Goal: Task Accomplishment & Management: Complete application form

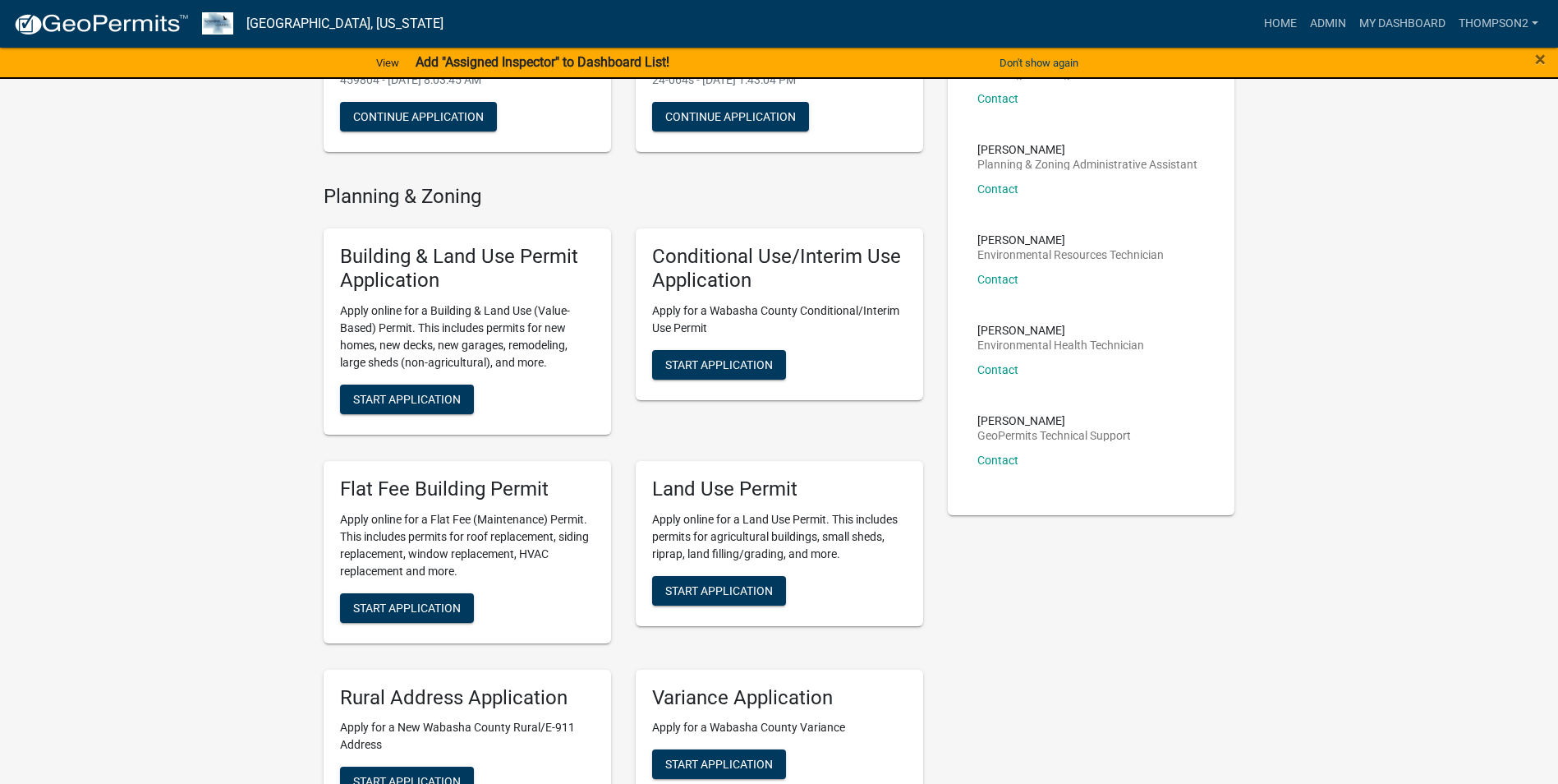
scroll to position [82, 0]
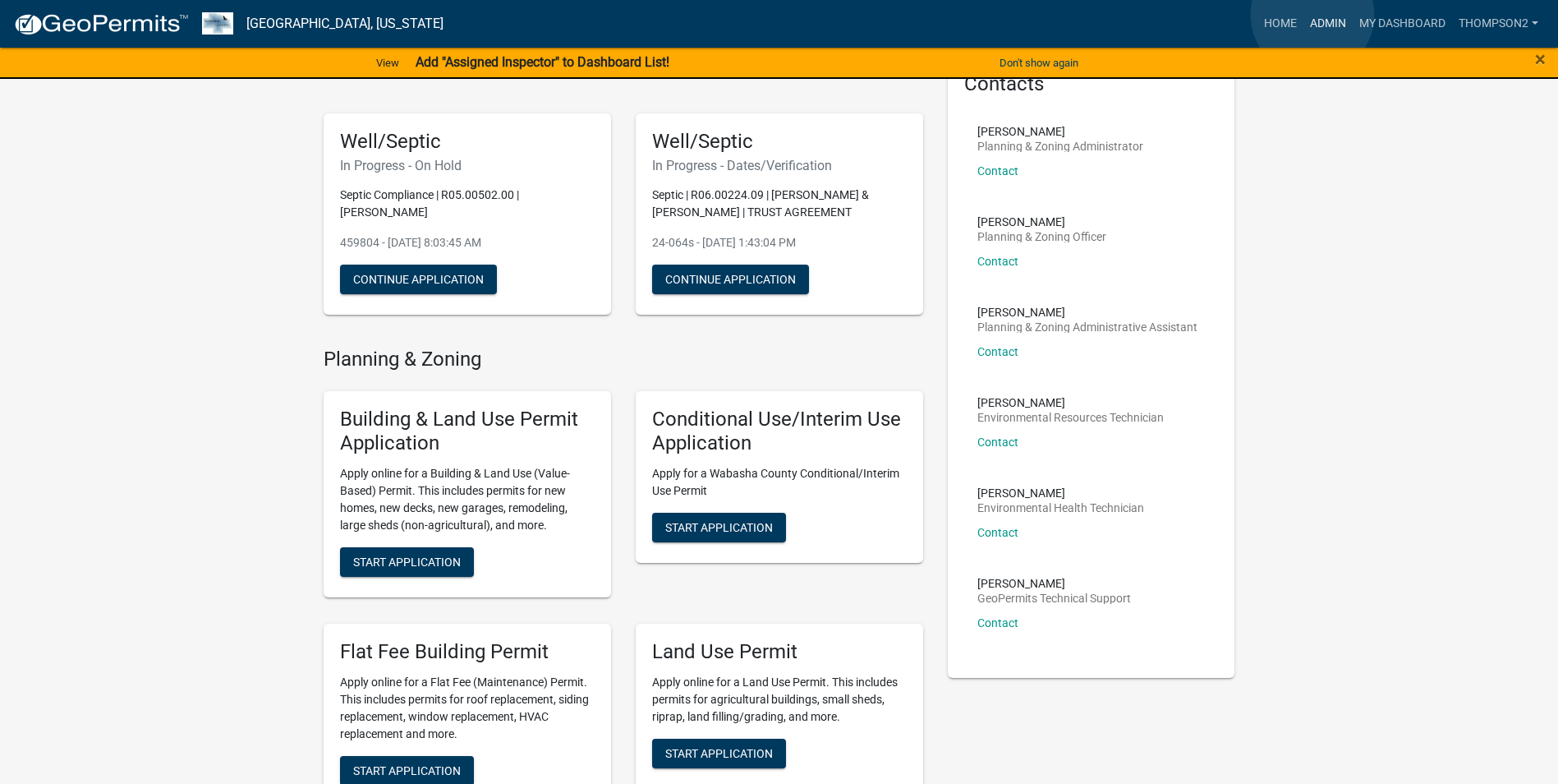
click at [1313, 15] on link "Admin" at bounding box center [1328, 24] width 49 height 31
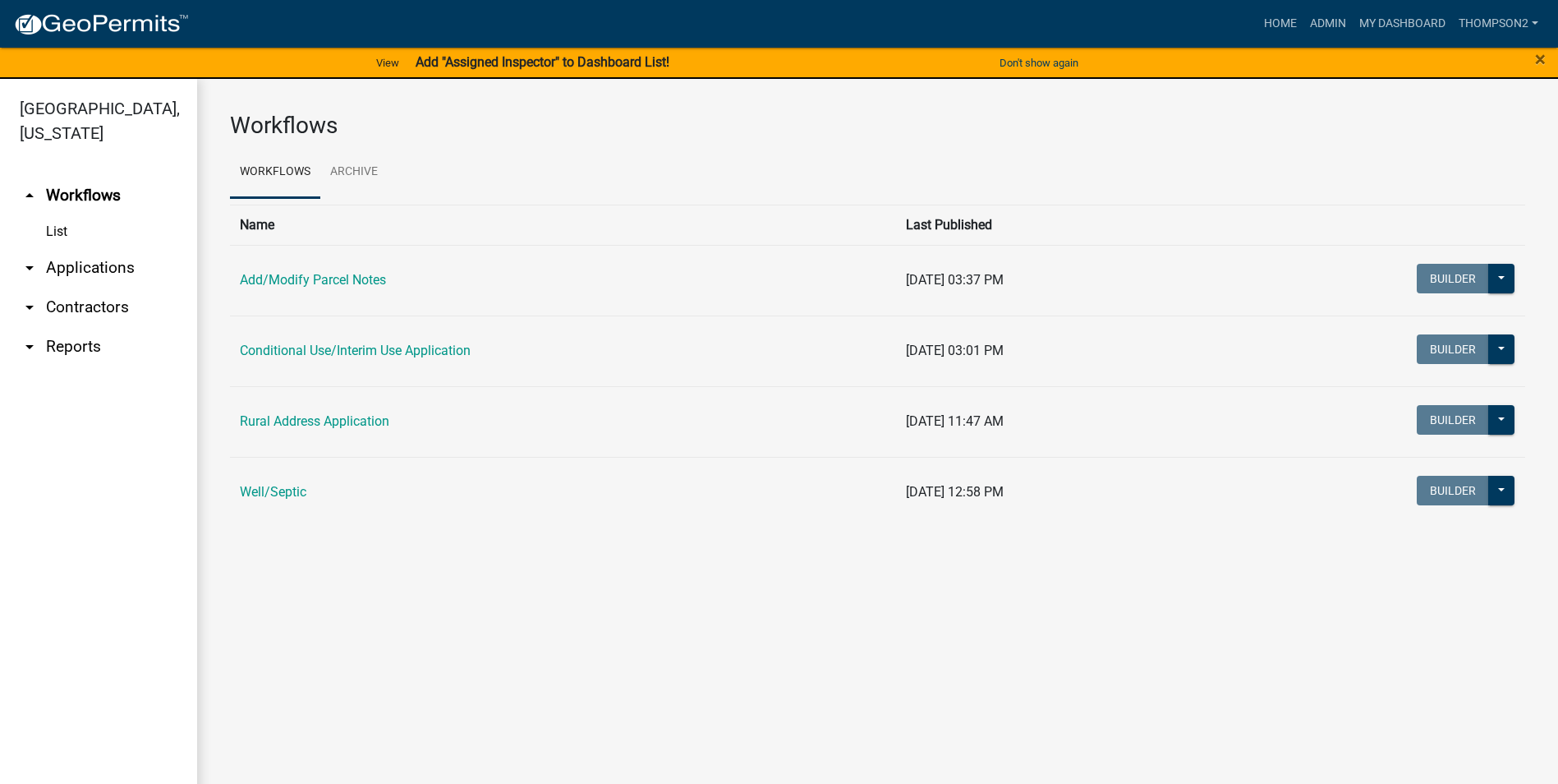
click at [279, 483] on td "Well/Septic" at bounding box center [563, 491] width 666 height 70
drag, startPoint x: 279, startPoint y: 483, endPoint x: 273, endPoint y: 496, distance: 14.3
click at [273, 496] on link "Well/Septic" at bounding box center [273, 491] width 67 height 16
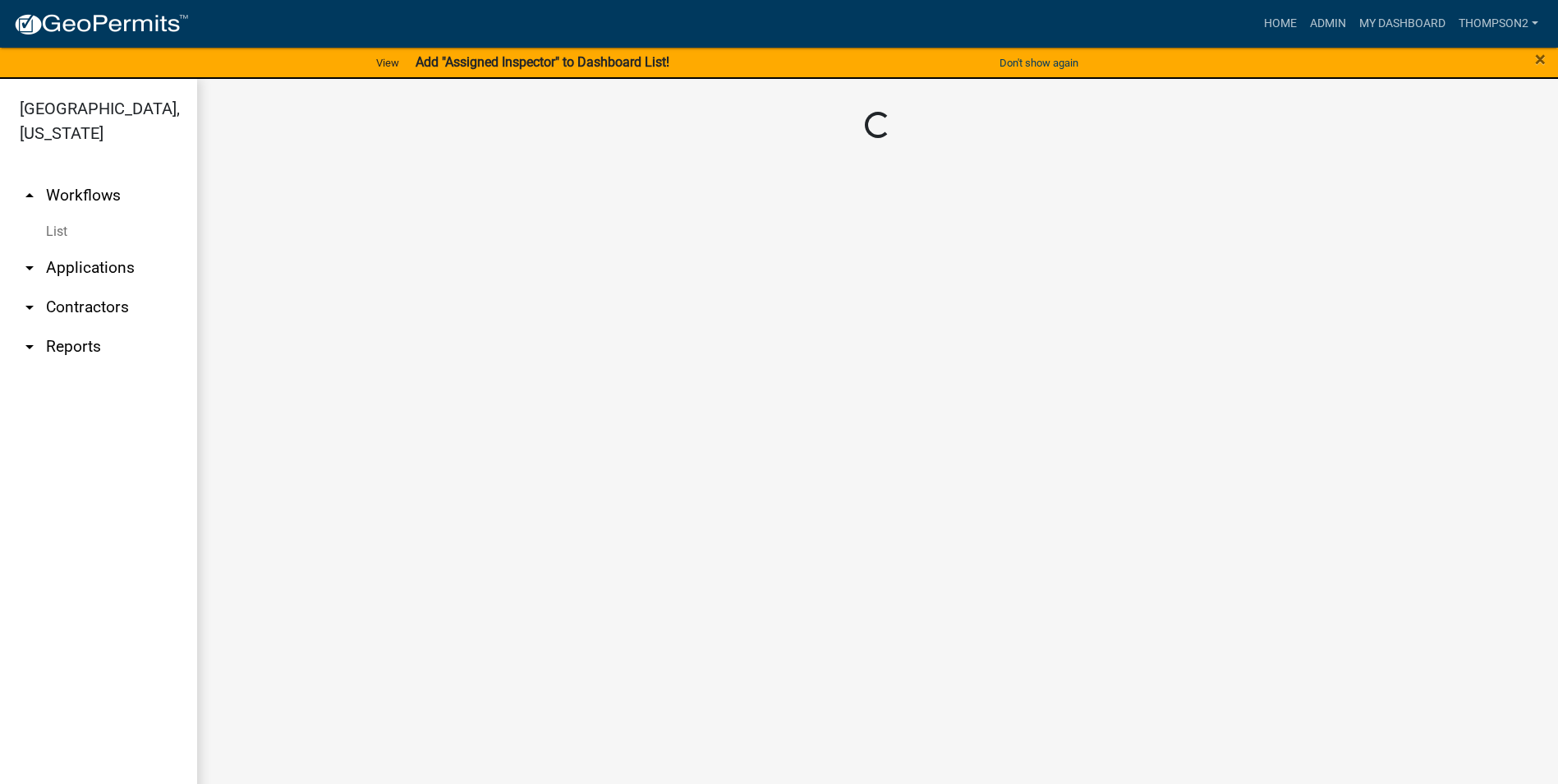
click at [273, 496] on main "Loading..." at bounding box center [878, 441] width 1361 height 725
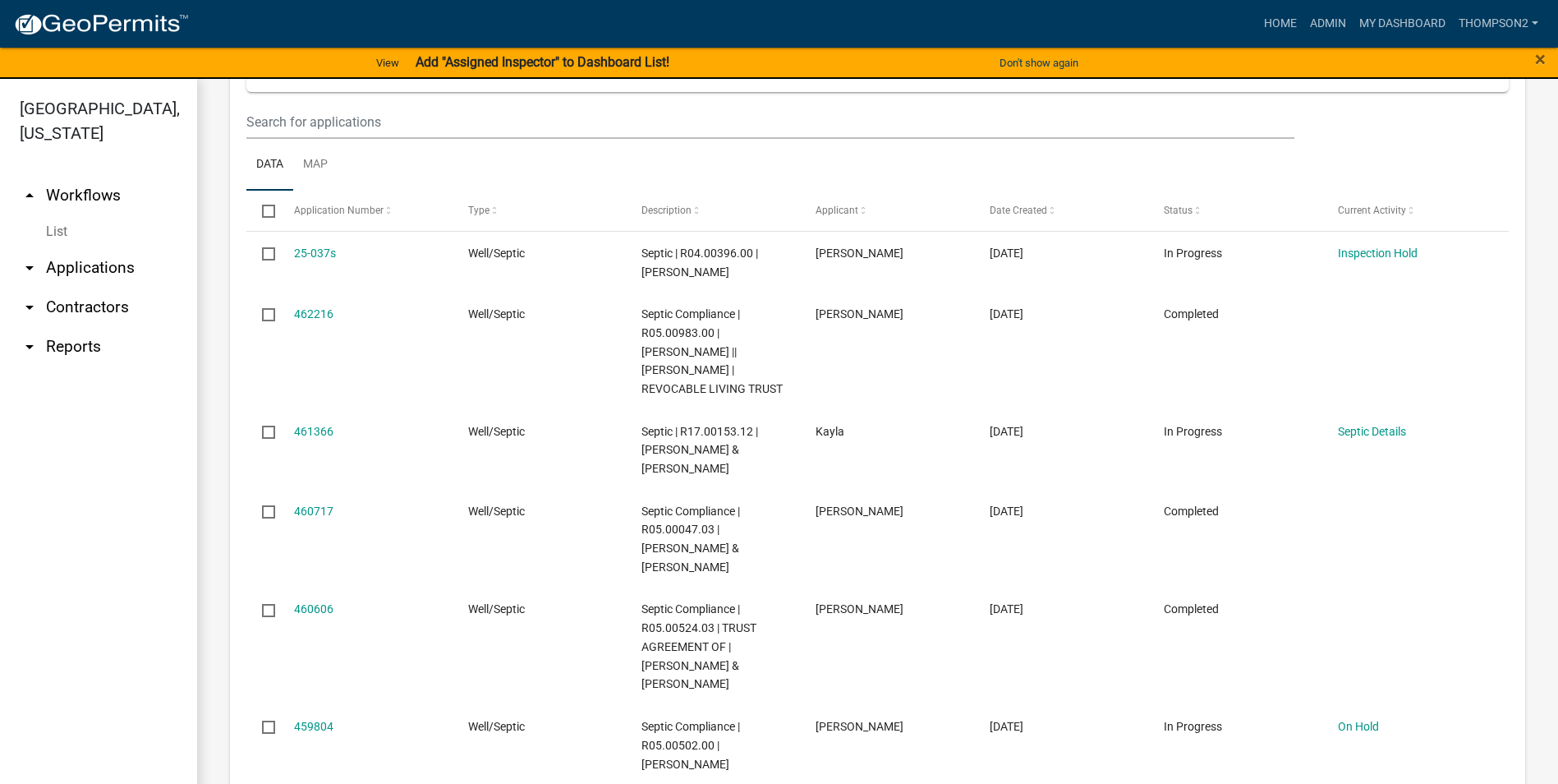
scroll to position [1198, 0]
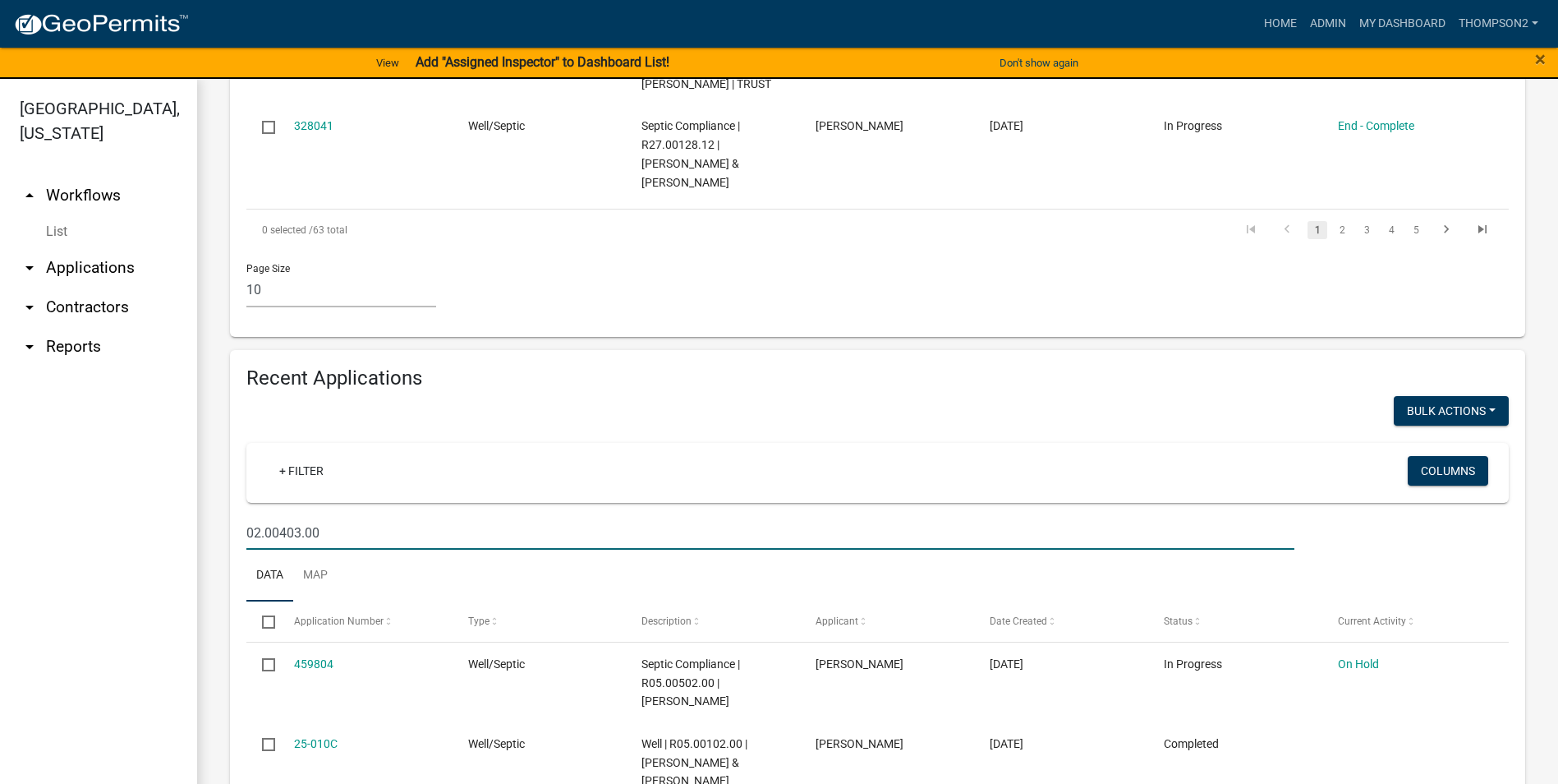
type input "02.00403.00"
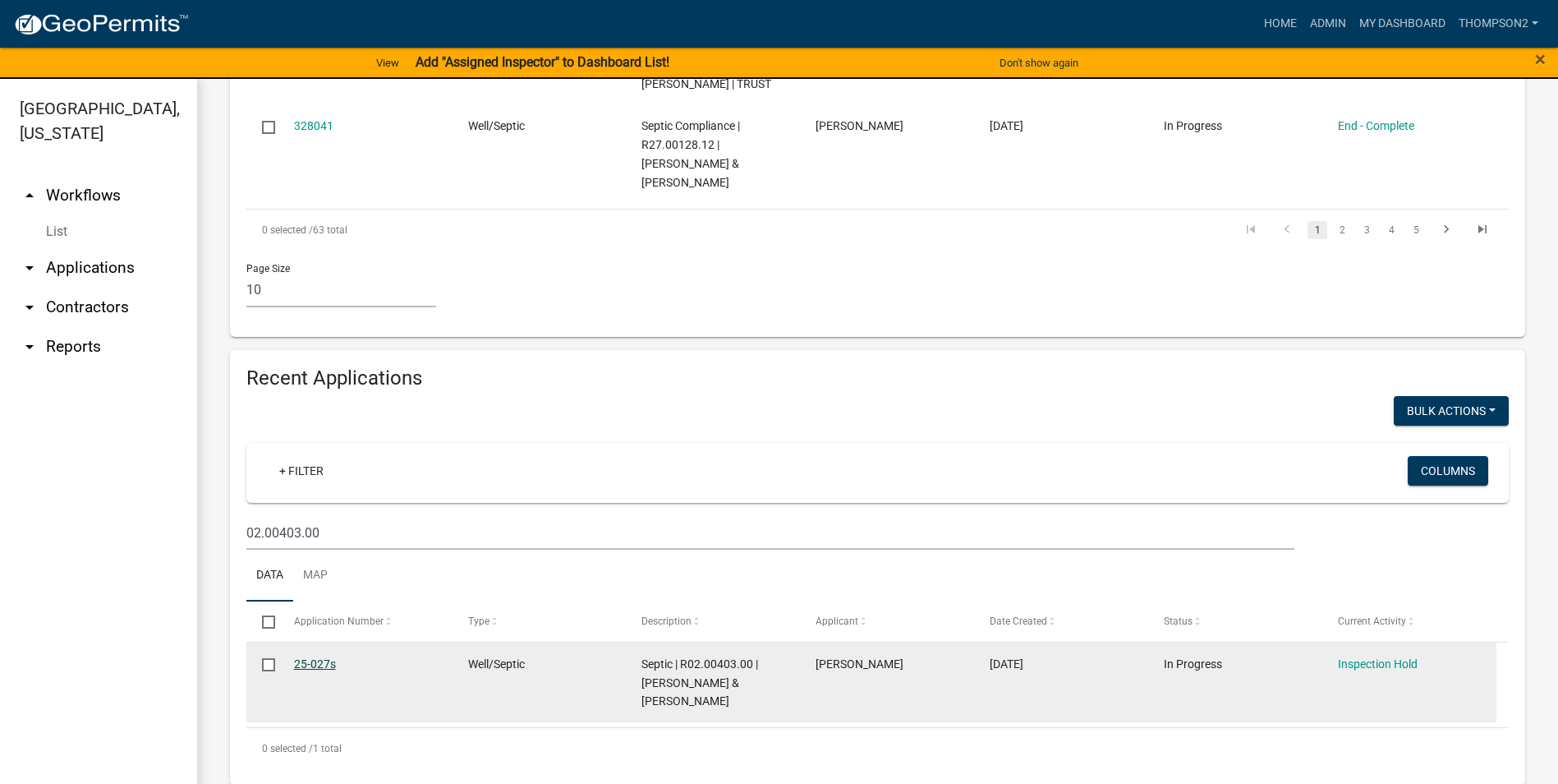
click at [326, 662] on link "25-027s" at bounding box center [315, 663] width 42 height 13
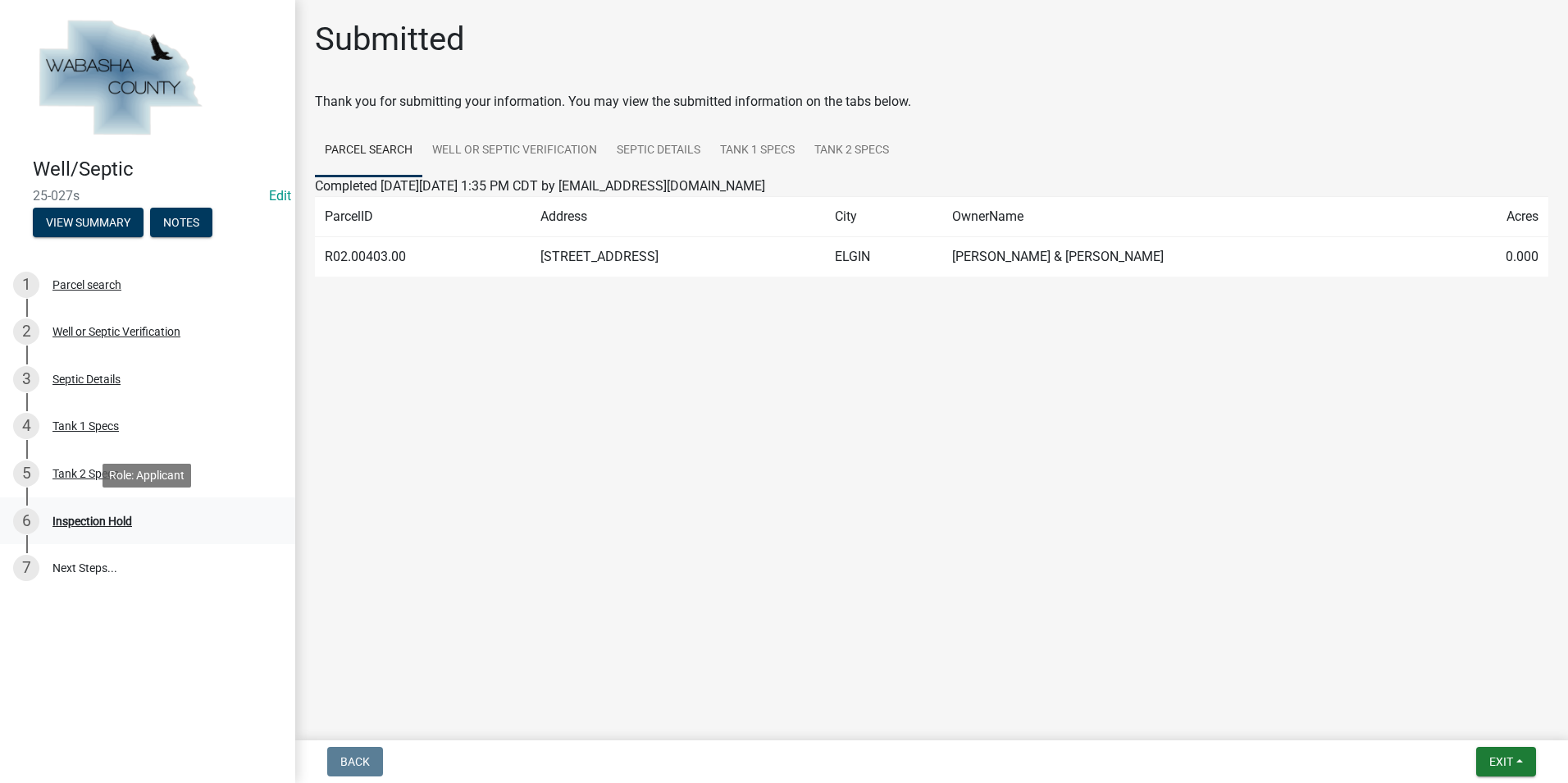
click at [101, 525] on div "Inspection Hold" at bounding box center [91, 521] width 79 height 12
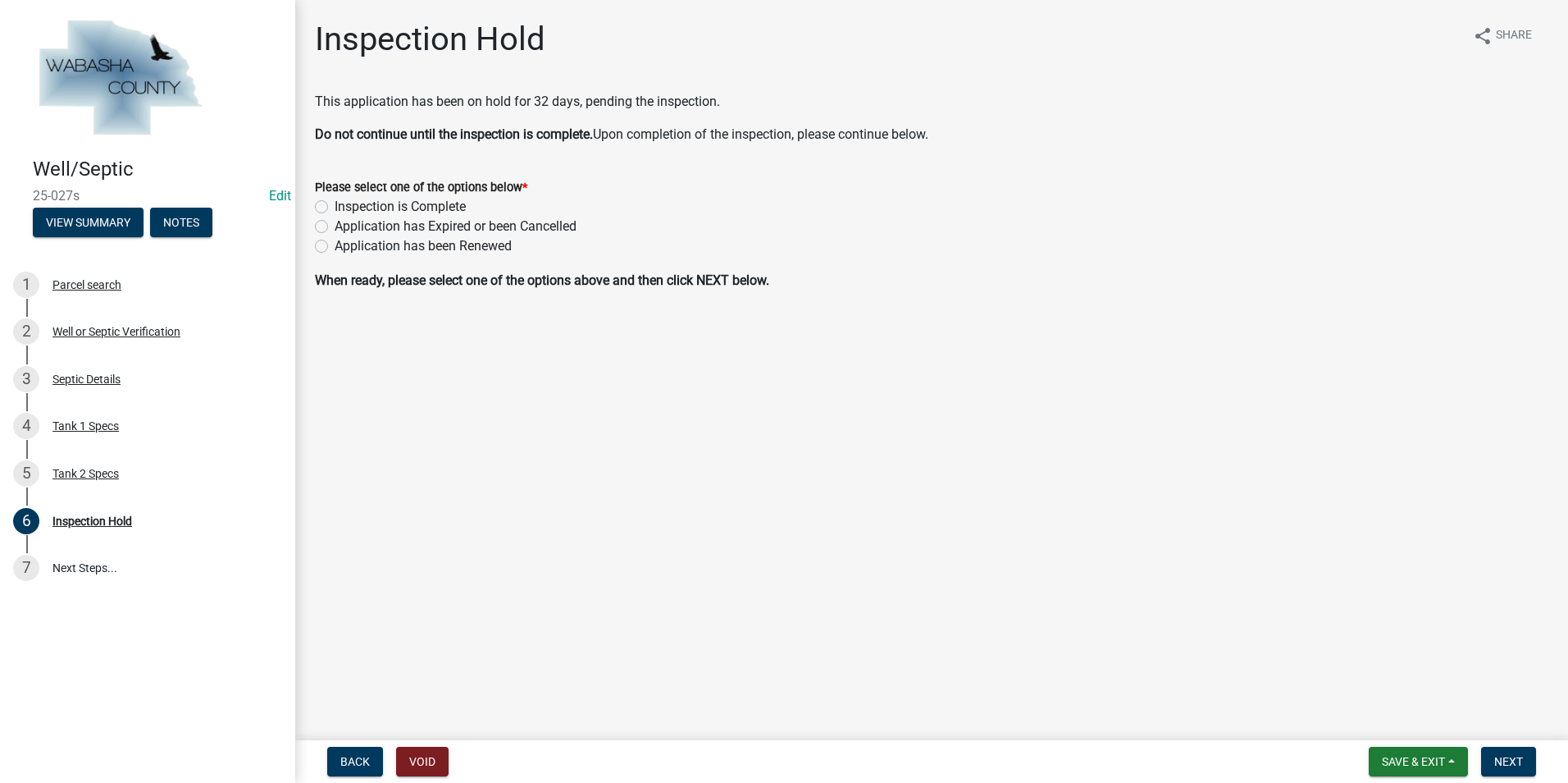
click at [334, 203] on label "Inspection is Complete" at bounding box center [400, 207] width 132 height 20
click at [334, 203] on input "Inspection is Complete" at bounding box center [340, 203] width 11 height 11
radio input "true"
click at [1510, 772] on button "Next" at bounding box center [1509, 761] width 55 height 29
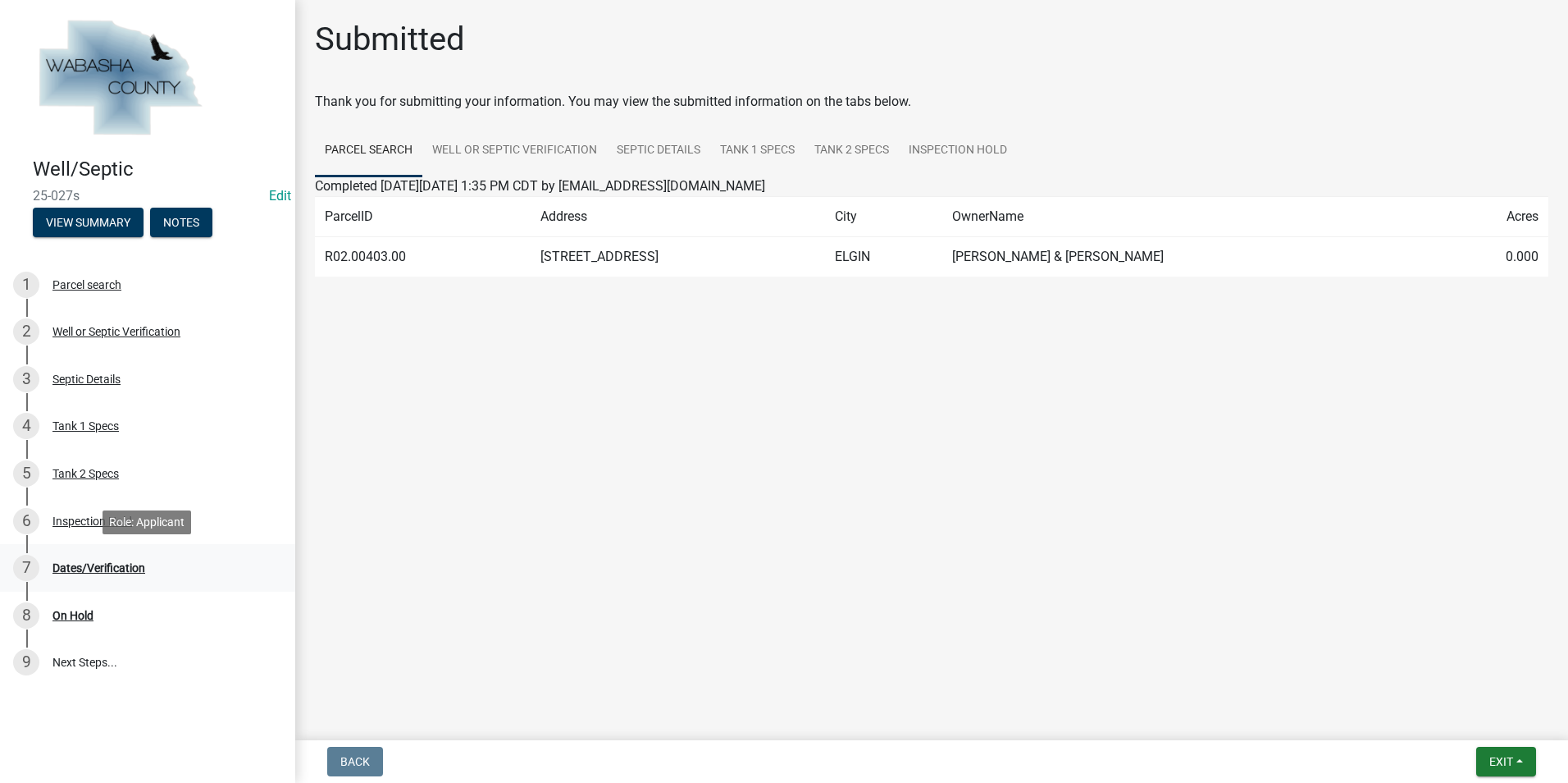
click at [78, 555] on div "7 Dates/Verification" at bounding box center [141, 567] width 256 height 26
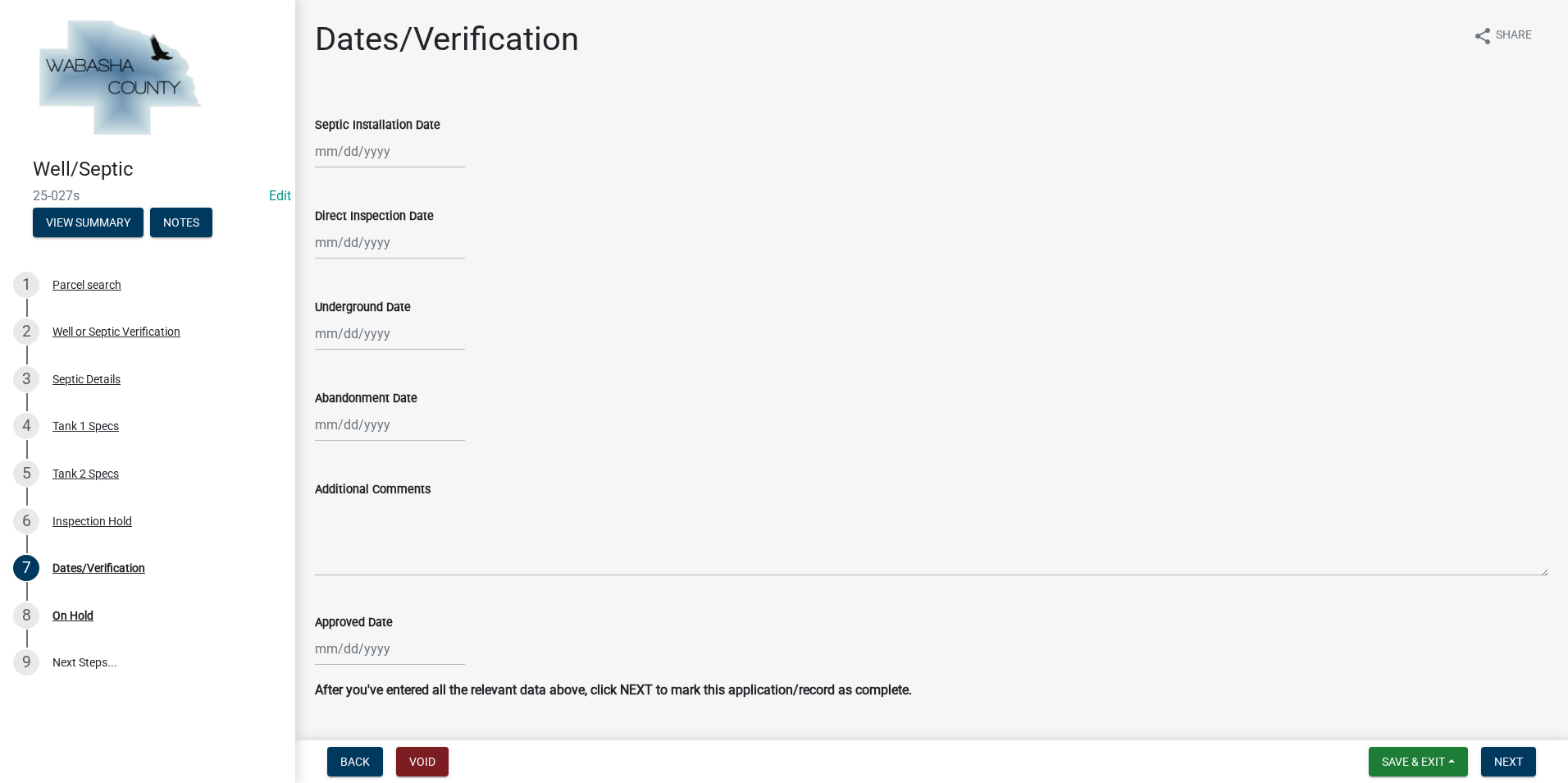
select select "8"
select select "2025"
click at [382, 149] on input "Septic Installation Date" at bounding box center [390, 151] width 150 height 34
click at [330, 186] on span "Previous month" at bounding box center [331, 185] width 12 height 12
select select "7"
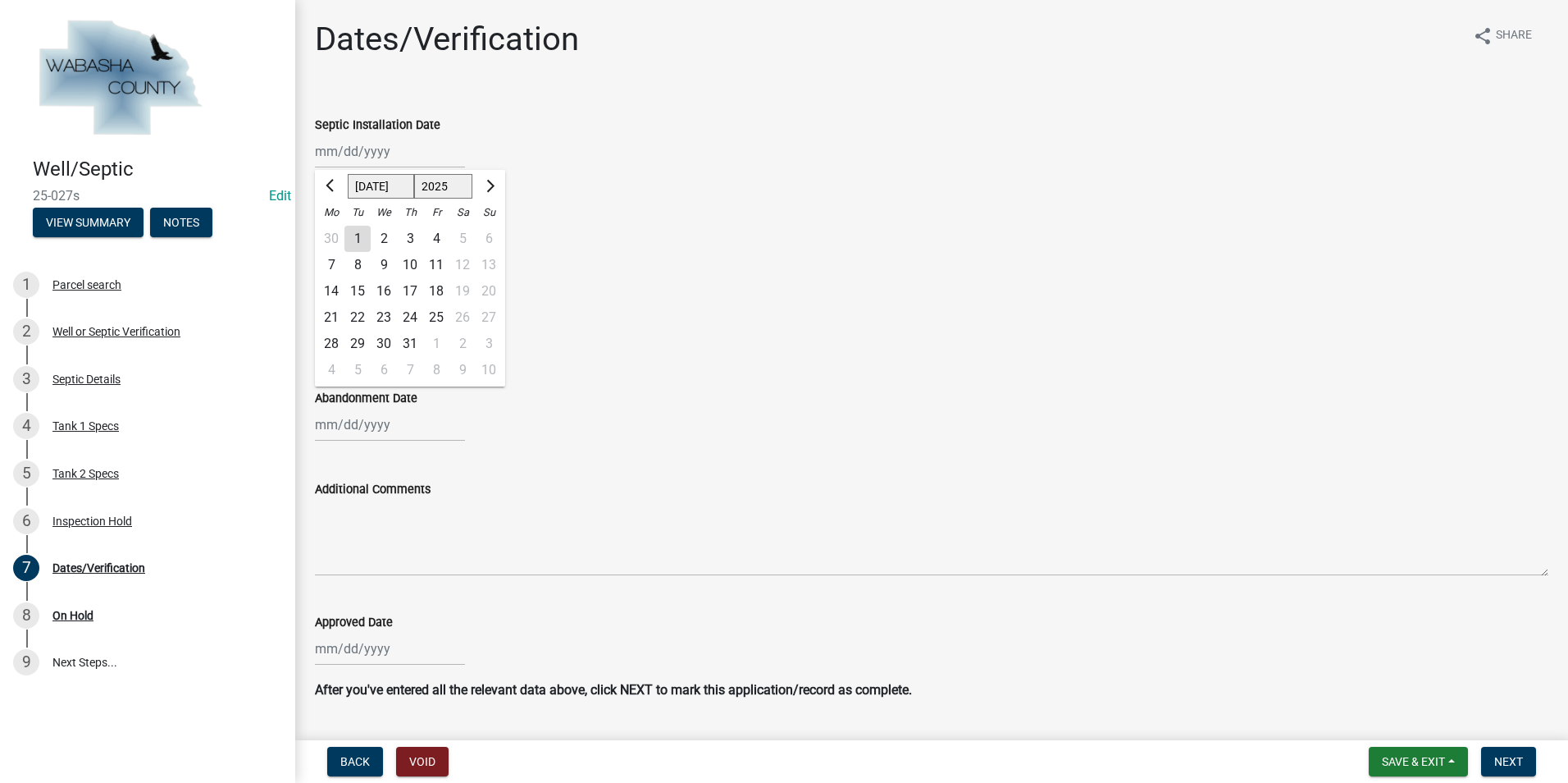
click at [359, 333] on div "29" at bounding box center [357, 344] width 26 height 26
type input "[DATE]"
select select "8"
select select "2025"
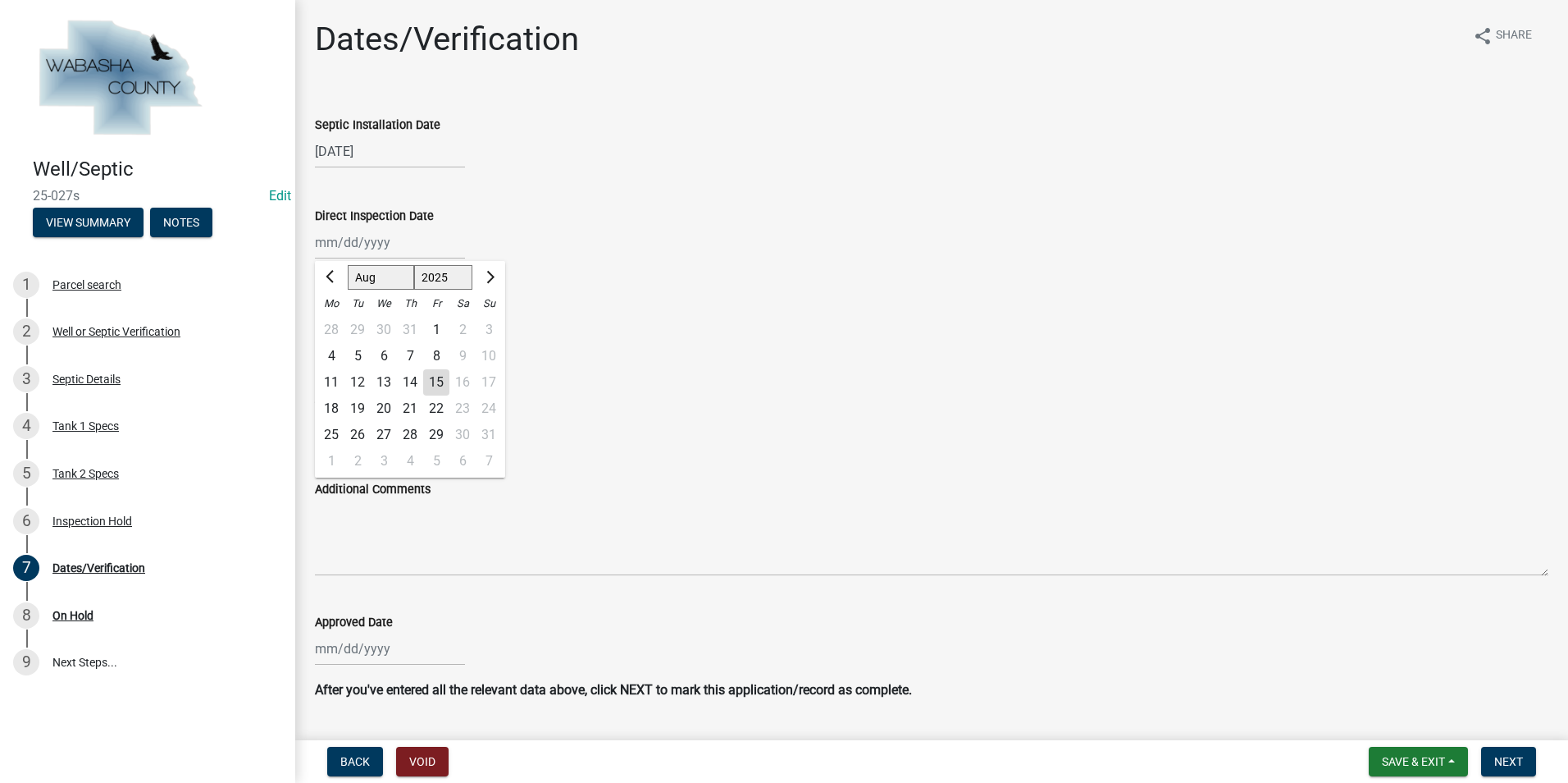
click at [332, 249] on div "Jan Feb Mar Apr May Jun [DATE] Aug [DATE] 2024 2025 Mo Tu We Th Fr Sa Su 28 29 …" at bounding box center [390, 242] width 150 height 34
click at [333, 280] on span "Previous month" at bounding box center [331, 276] width 12 height 12
select select "7"
click at [358, 431] on div "29" at bounding box center [357, 435] width 26 height 26
type input "[DATE]"
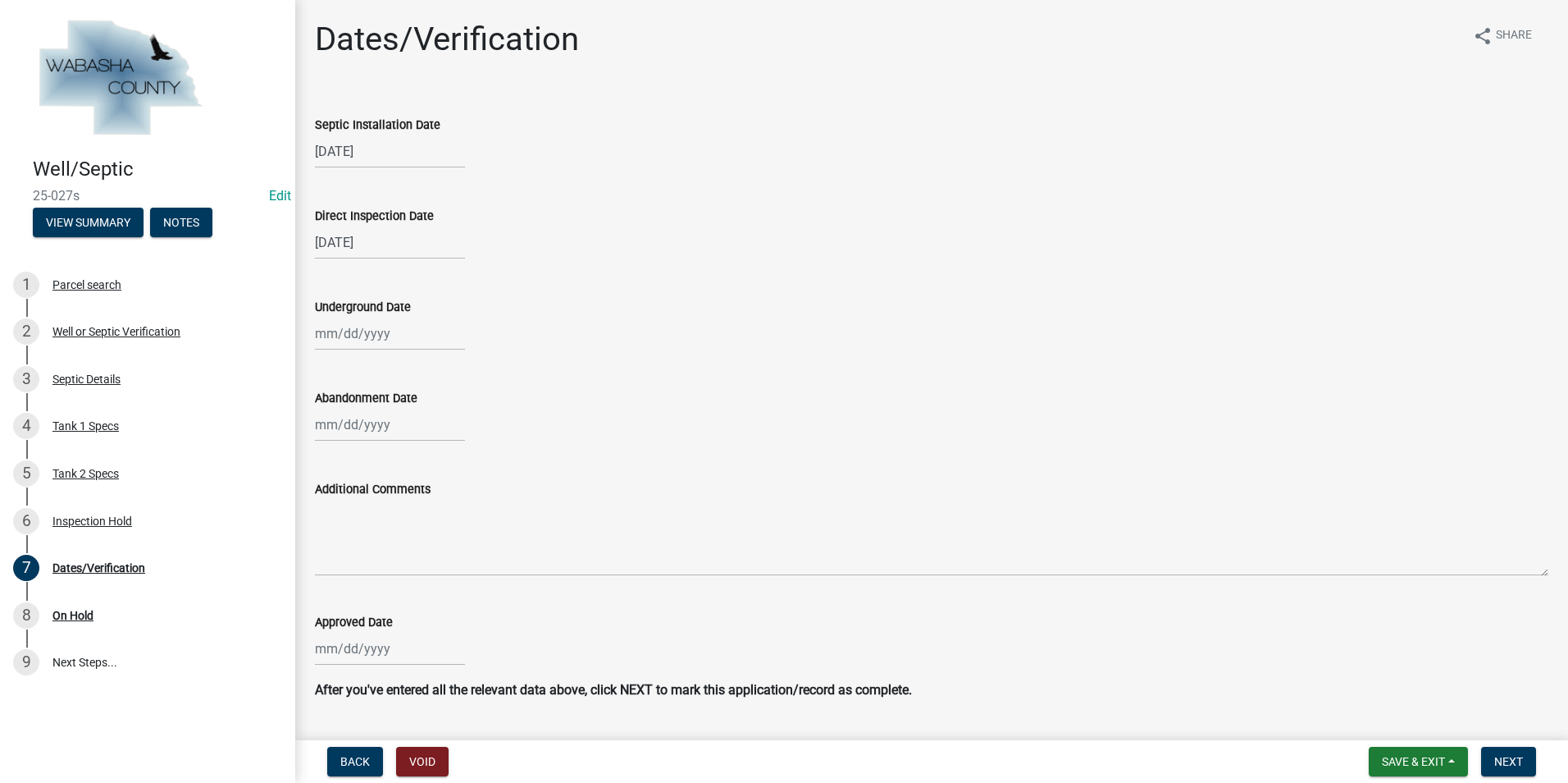
select select "8"
select select "2025"
click at [363, 346] on div "Jan Feb Mar Apr May Jun [DATE] Aug [DATE] 2024 2025 Mo Tu We Th Fr Sa Su 28 29 …" at bounding box center [390, 333] width 150 height 34
click at [388, 465] on div "13" at bounding box center [384, 473] width 26 height 26
type input "[DATE]"
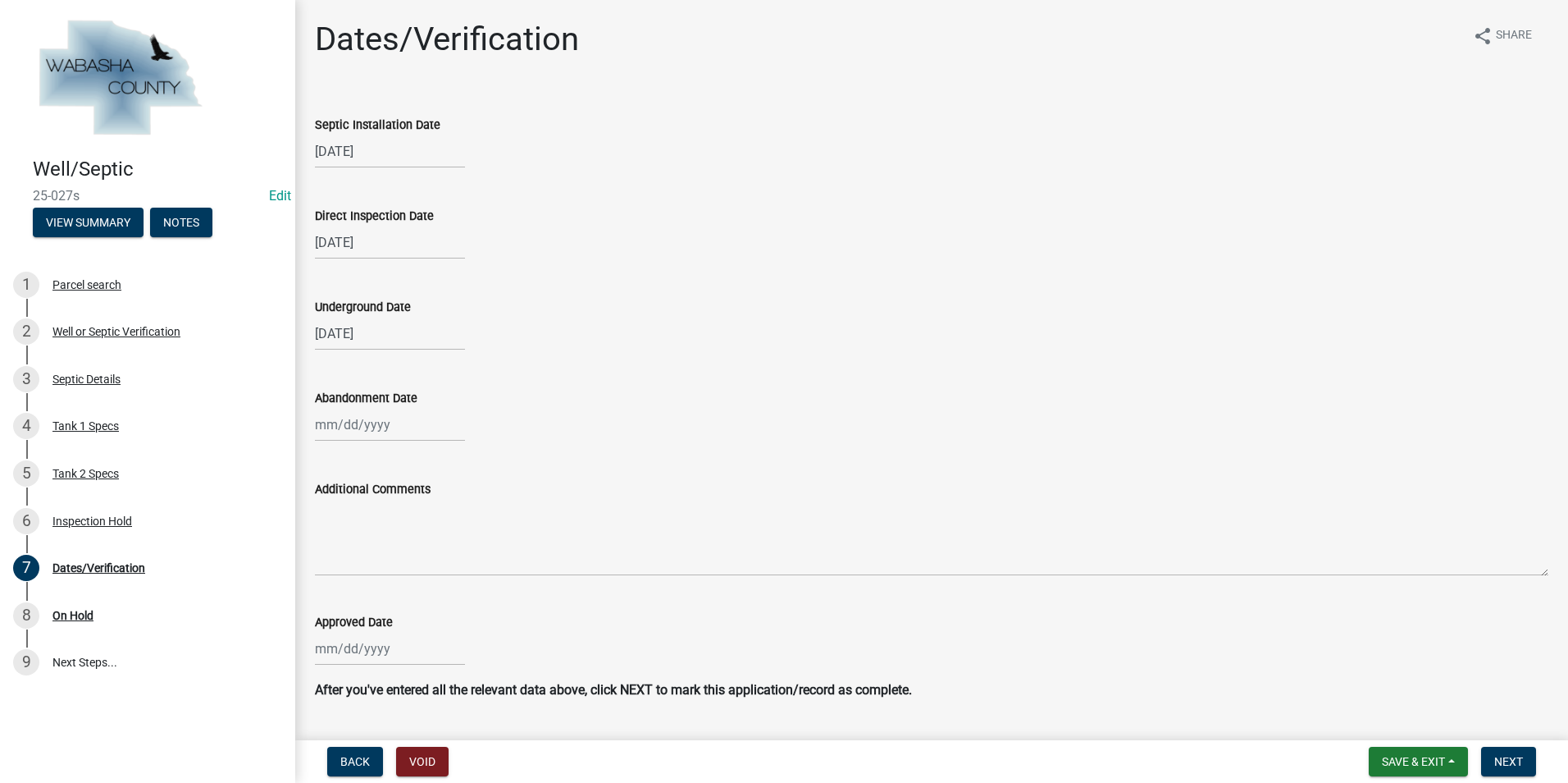
click at [361, 651] on div at bounding box center [390, 648] width 150 height 34
select select "8"
select select "2025"
click at [326, 427] on button "Previous month" at bounding box center [331, 429] width 20 height 26
select select "7"
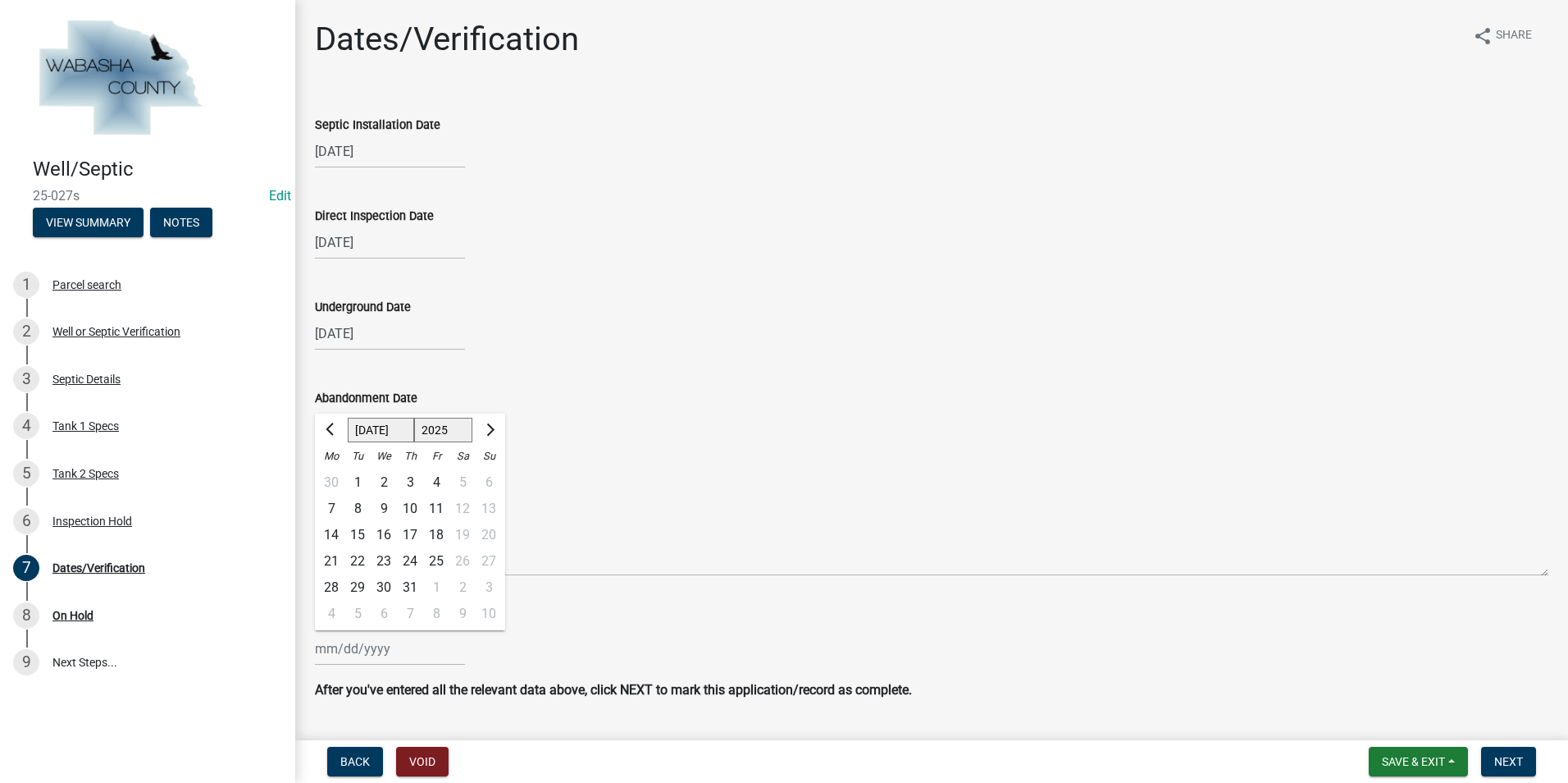
click at [358, 532] on div "15" at bounding box center [357, 534] width 26 height 26
type input "[DATE]"
click at [1451, 765] on button "Save & Exit" at bounding box center [1418, 761] width 100 height 29
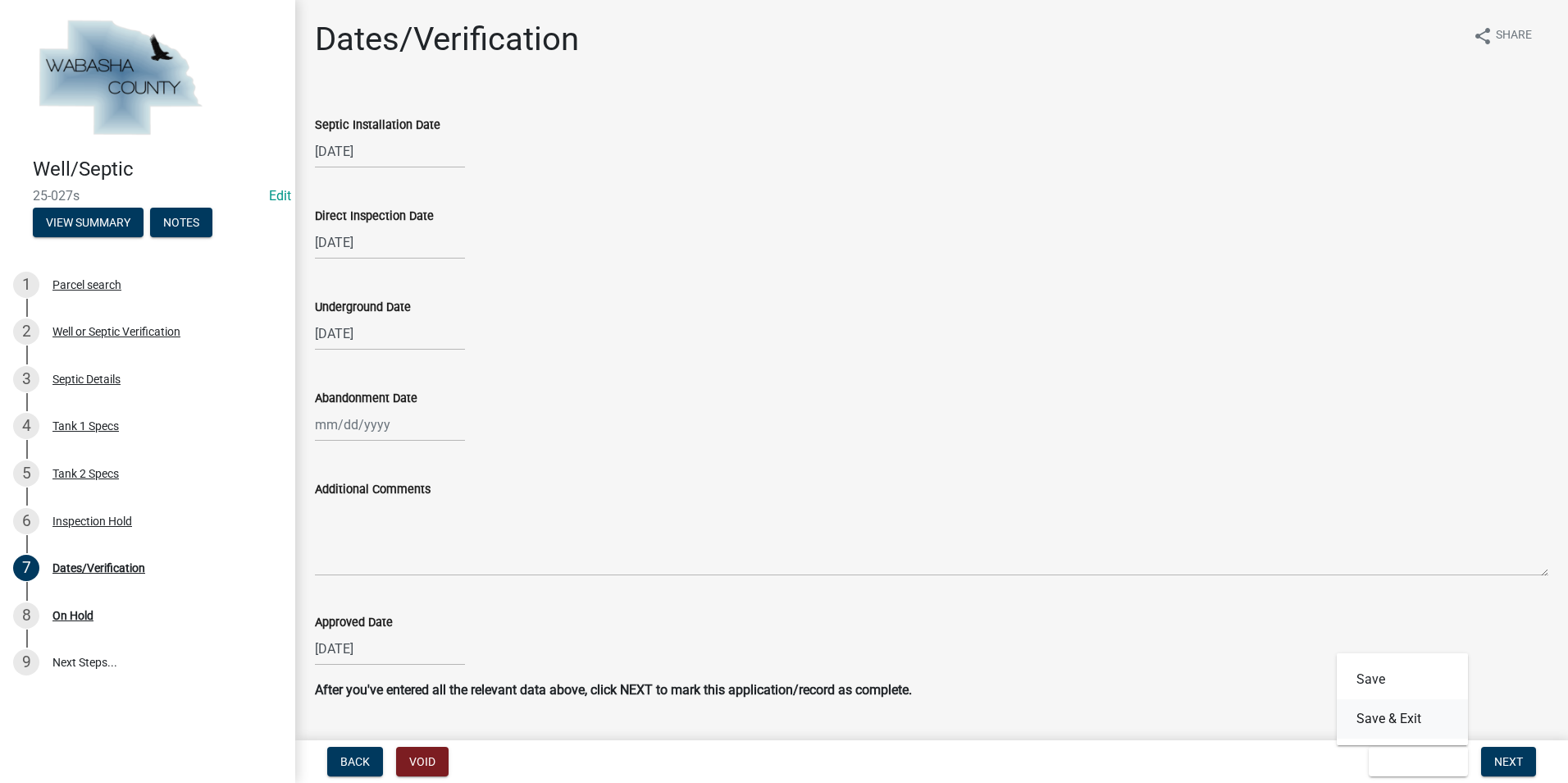
drag, startPoint x: 1405, startPoint y: 720, endPoint x: 1005, endPoint y: 674, distance: 402.6
click at [1005, 674] on wm-app "Well/Septic 25-027s Edit View Summary Notes 1 Parcel search 2 Well or Septic Ve…" at bounding box center [784, 391] width 1568 height 783
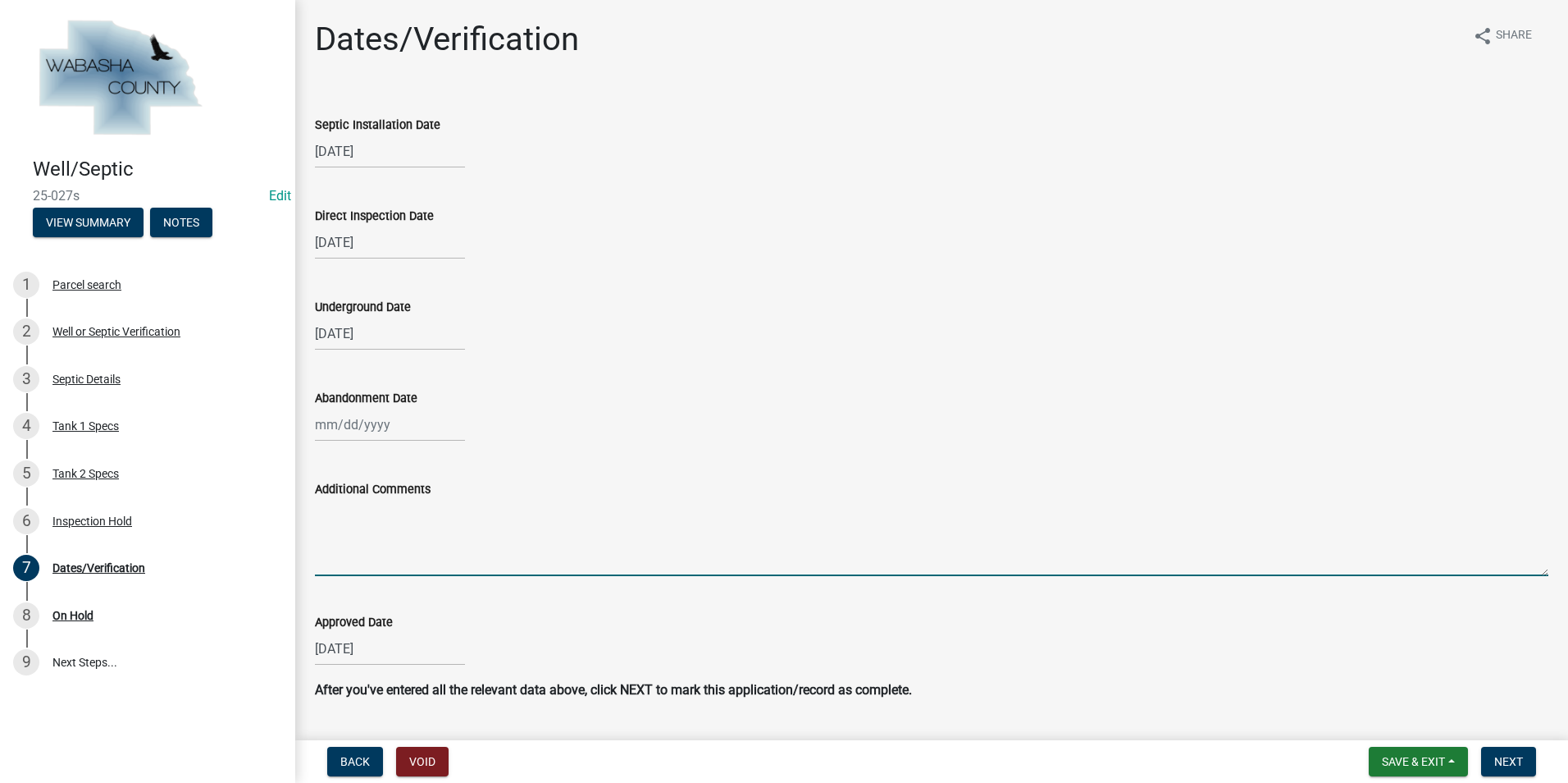
click at [345, 512] on textarea "Additional Comments" at bounding box center [931, 537] width 1234 height 77
type textarea "Existing tank used, no abandonment required"
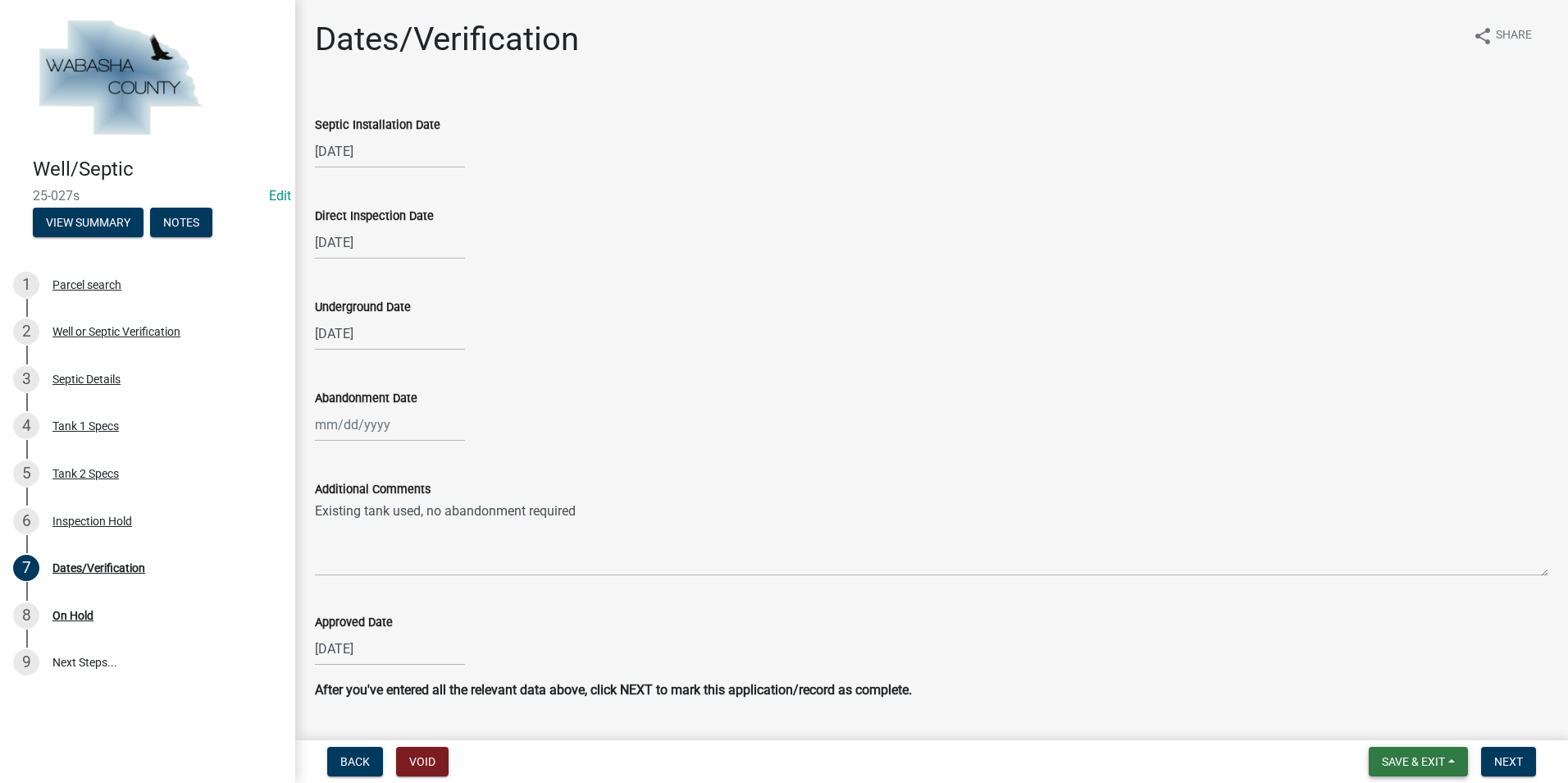
click at [1457, 759] on button "Save & Exit" at bounding box center [1418, 761] width 100 height 29
click at [1428, 721] on button "Save & Exit" at bounding box center [1403, 718] width 132 height 39
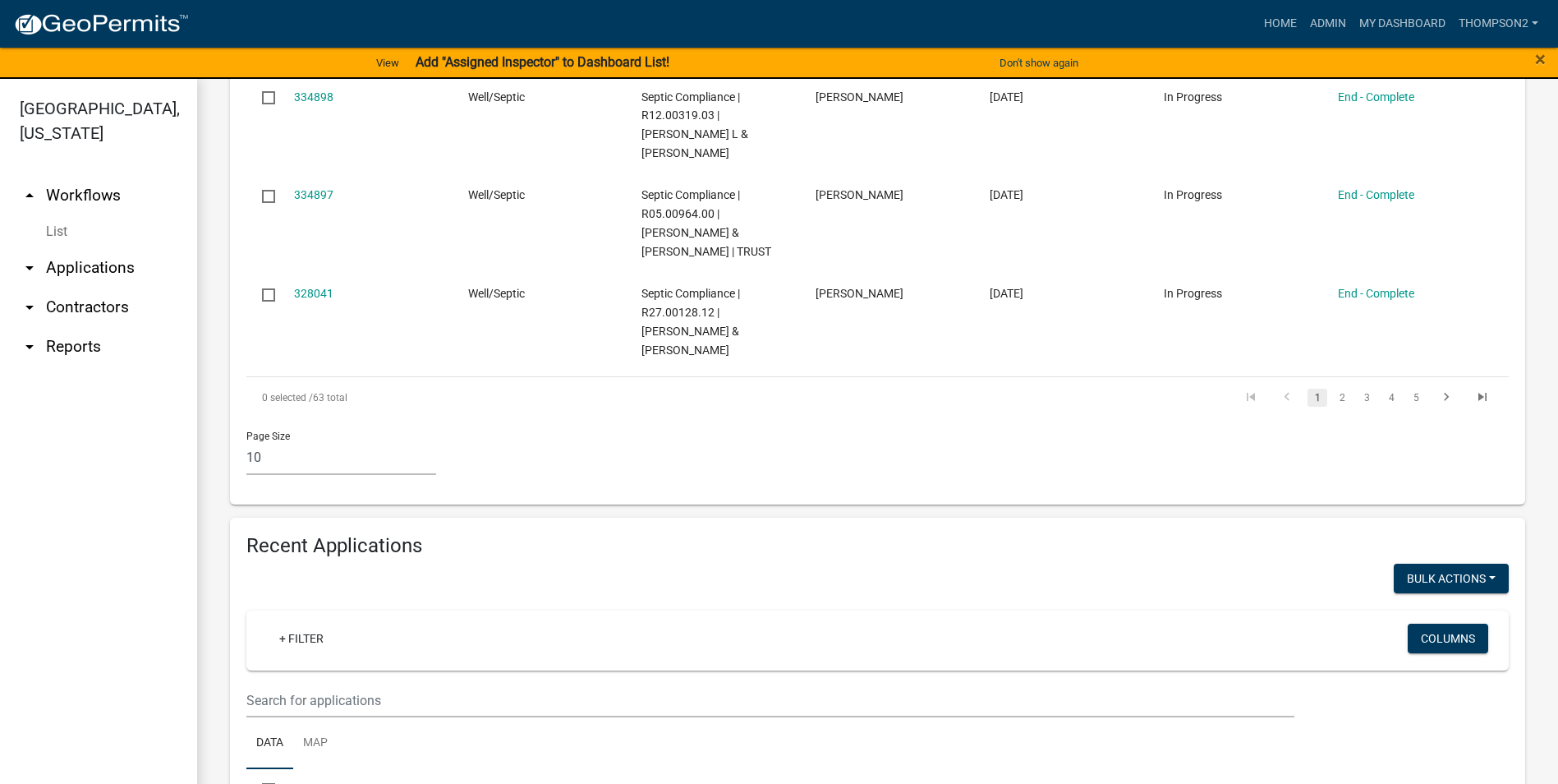
scroll to position [1079, 0]
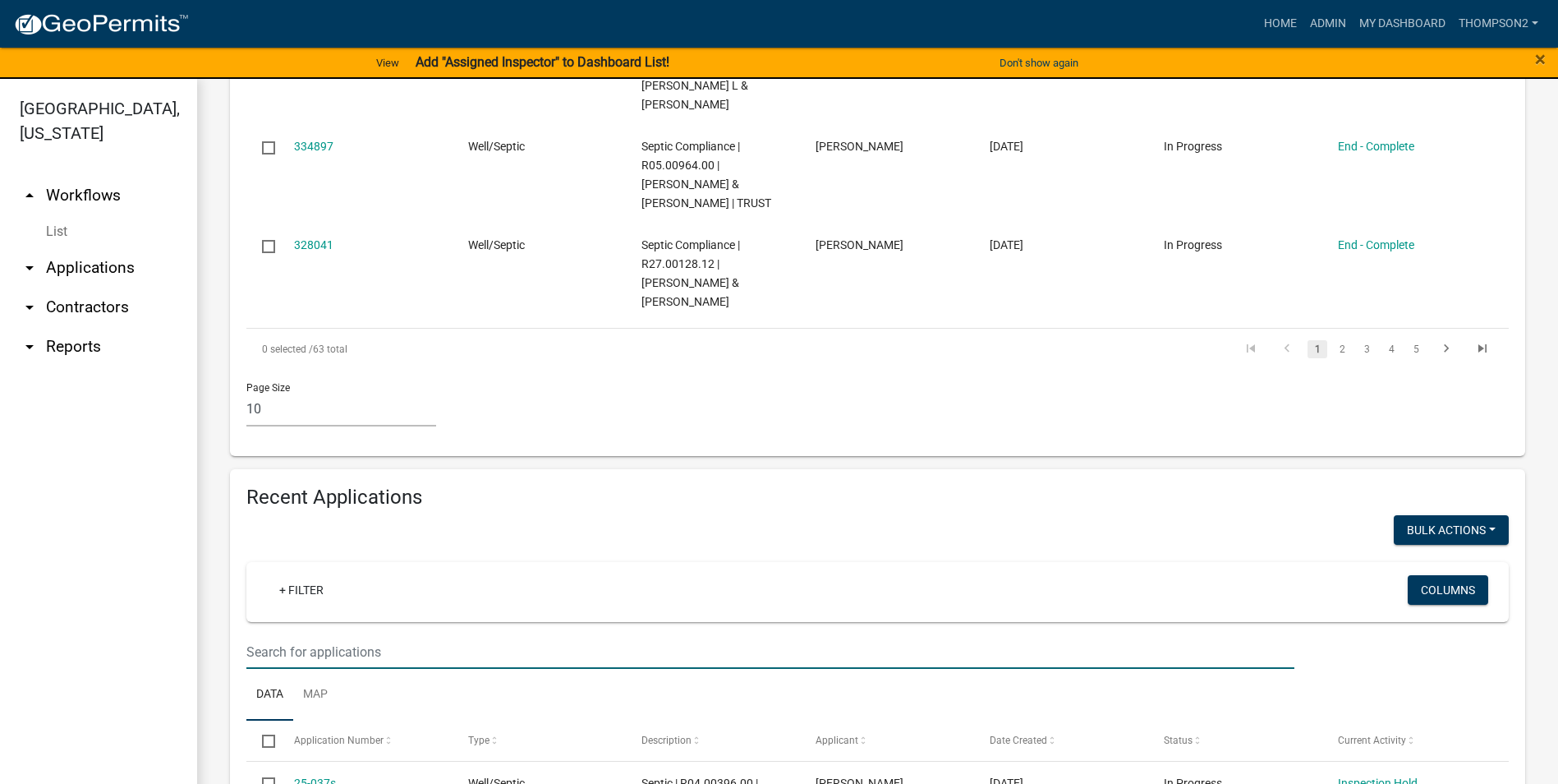
click at [342, 647] on input "text" at bounding box center [770, 651] width 1048 height 34
type input "volbert"
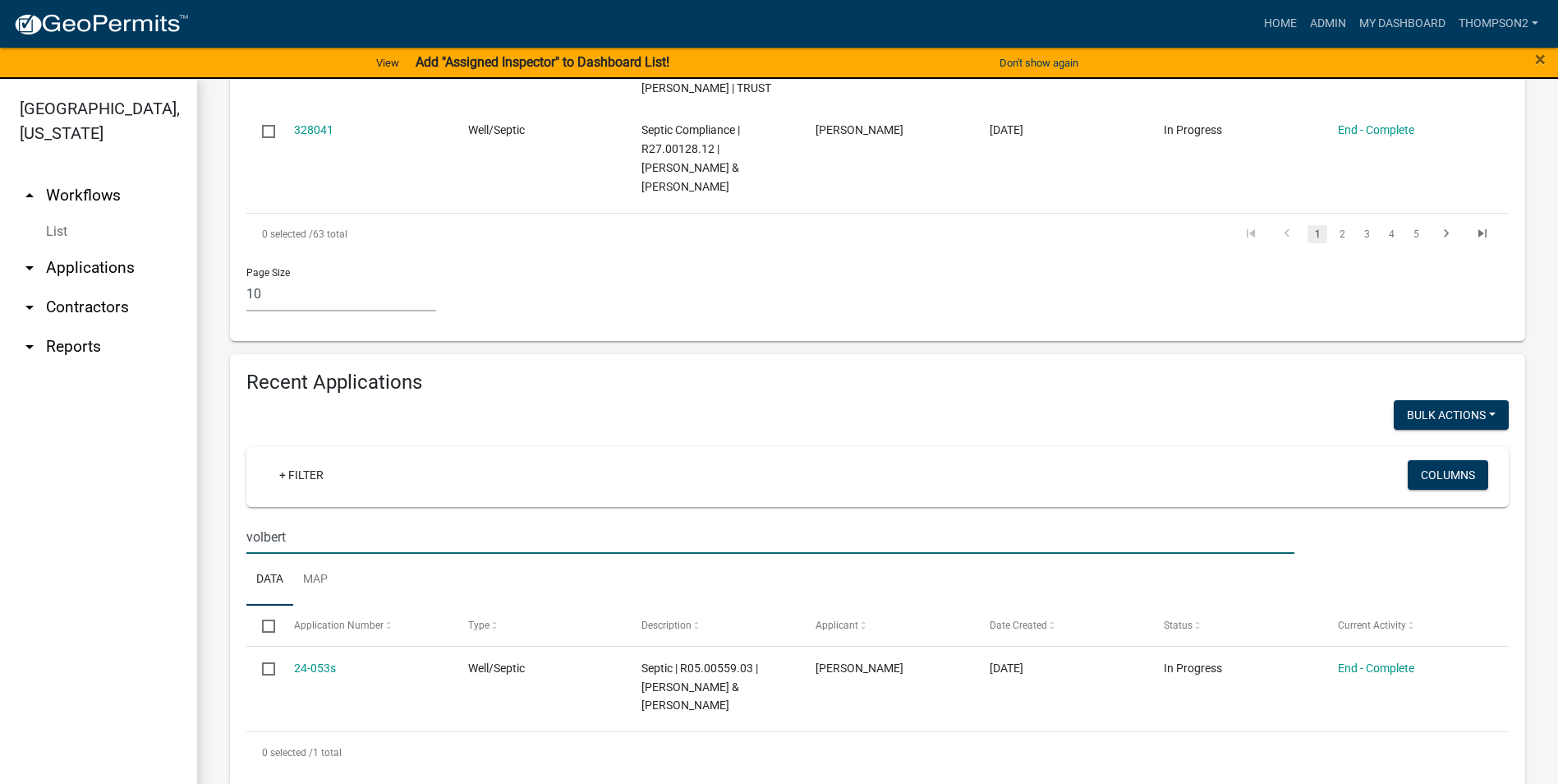
scroll to position [1196, 0]
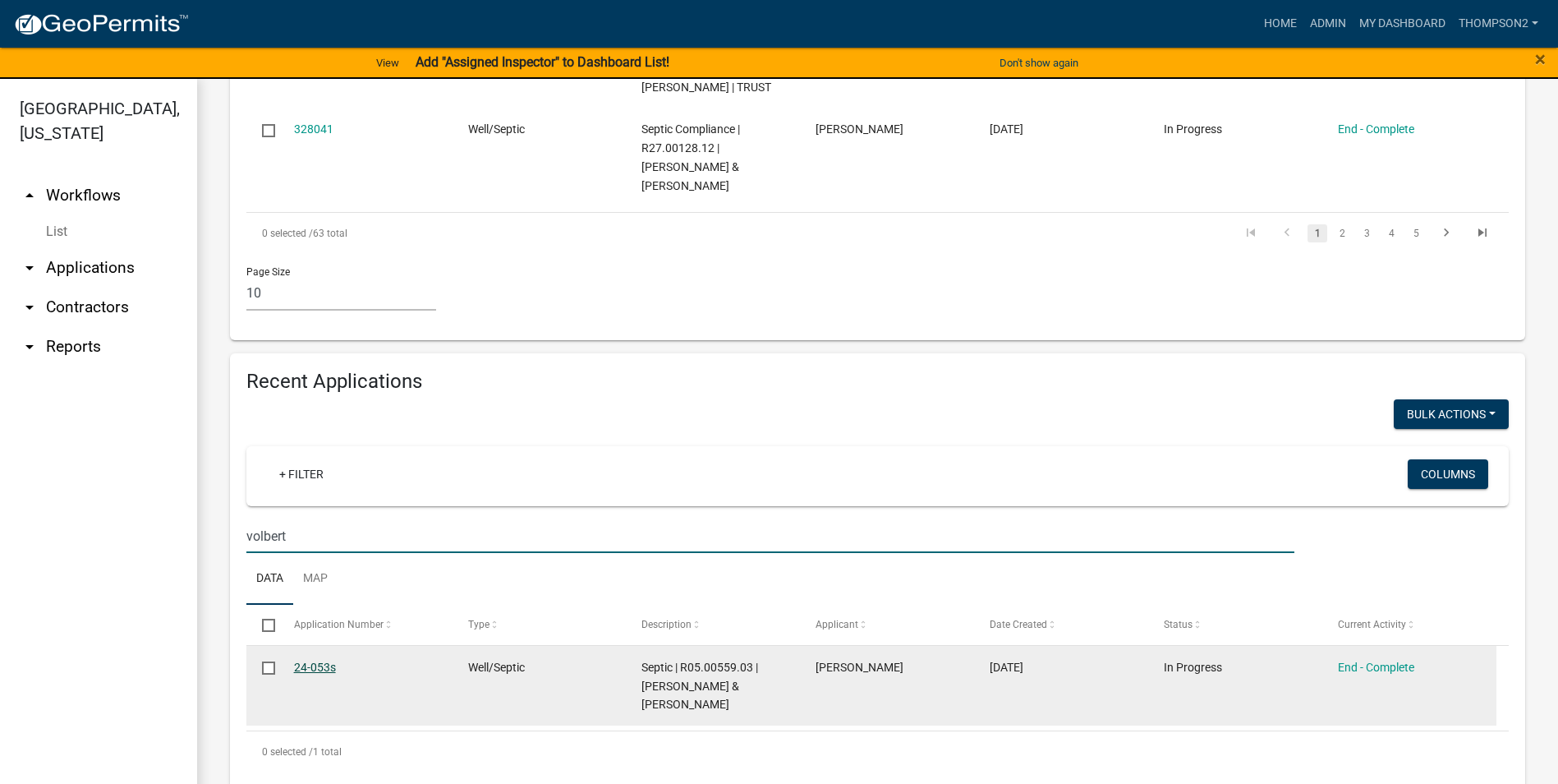
click at [298, 671] on link "24-053s" at bounding box center [315, 667] width 42 height 13
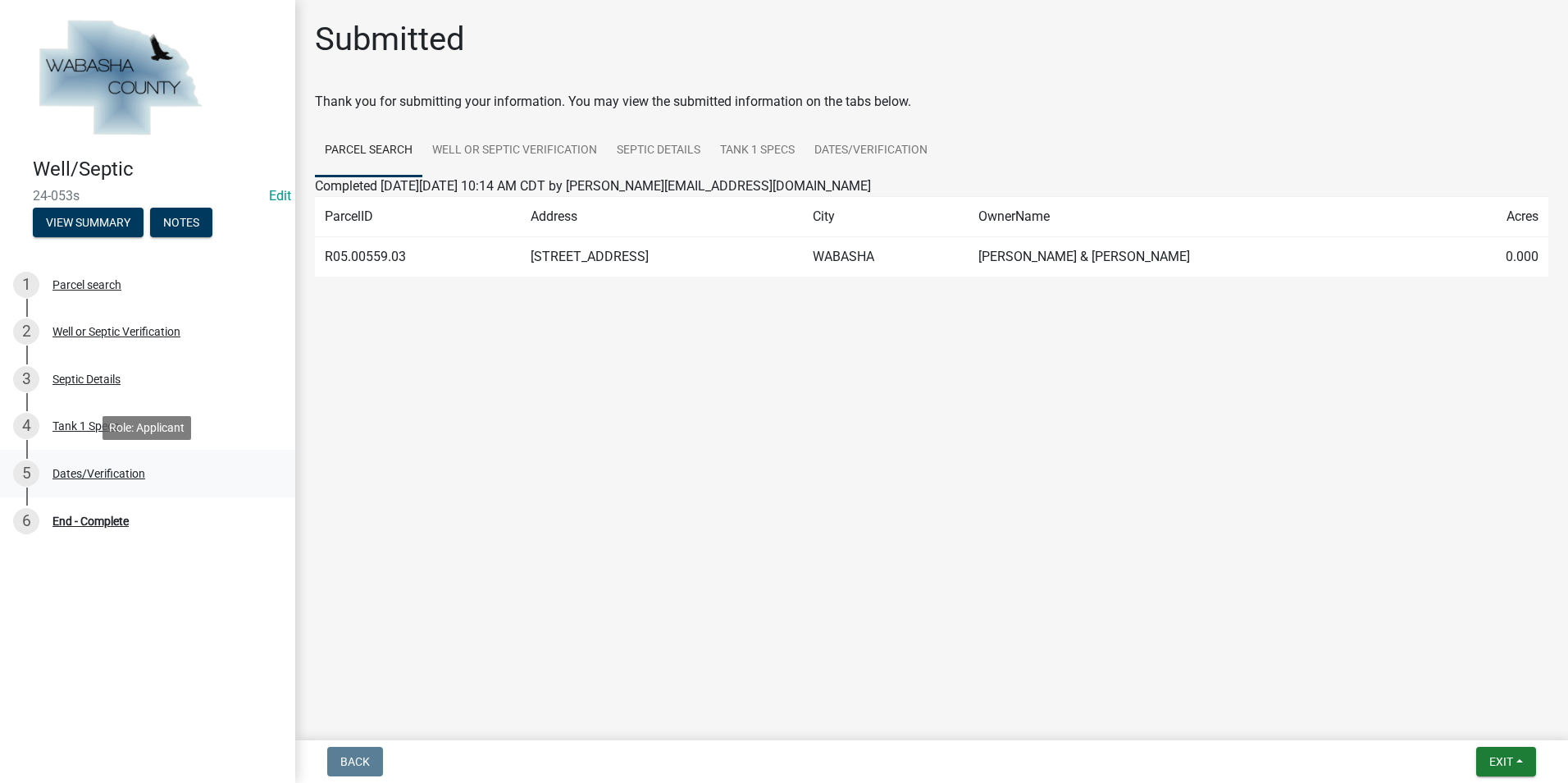
click at [124, 481] on div "5 Dates/Verification" at bounding box center [141, 473] width 256 height 26
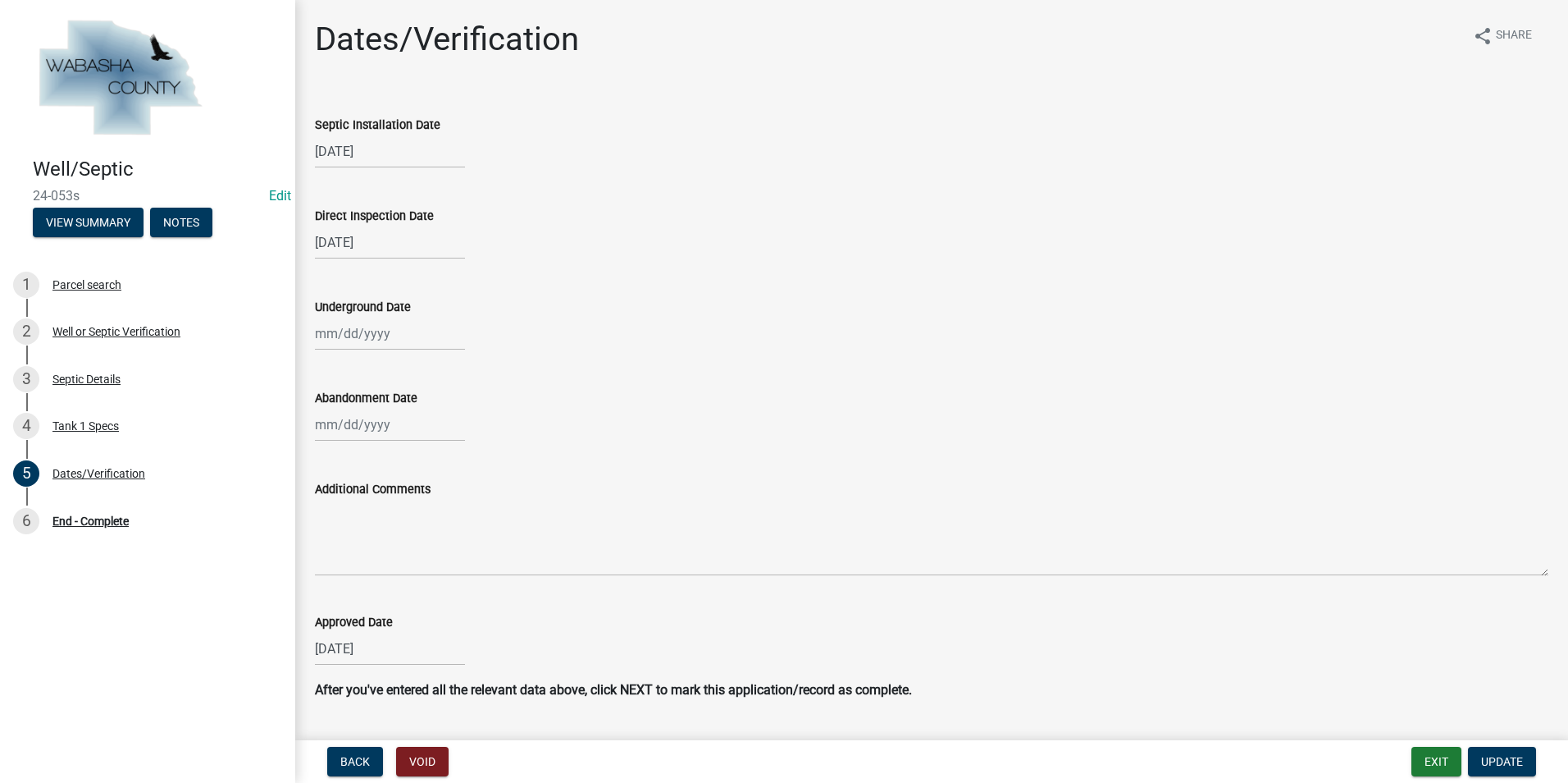
click at [367, 343] on div at bounding box center [390, 333] width 150 height 34
select select "8"
select select "2025"
click at [439, 464] on div "15" at bounding box center [436, 473] width 26 height 26
type input "[DATE]"
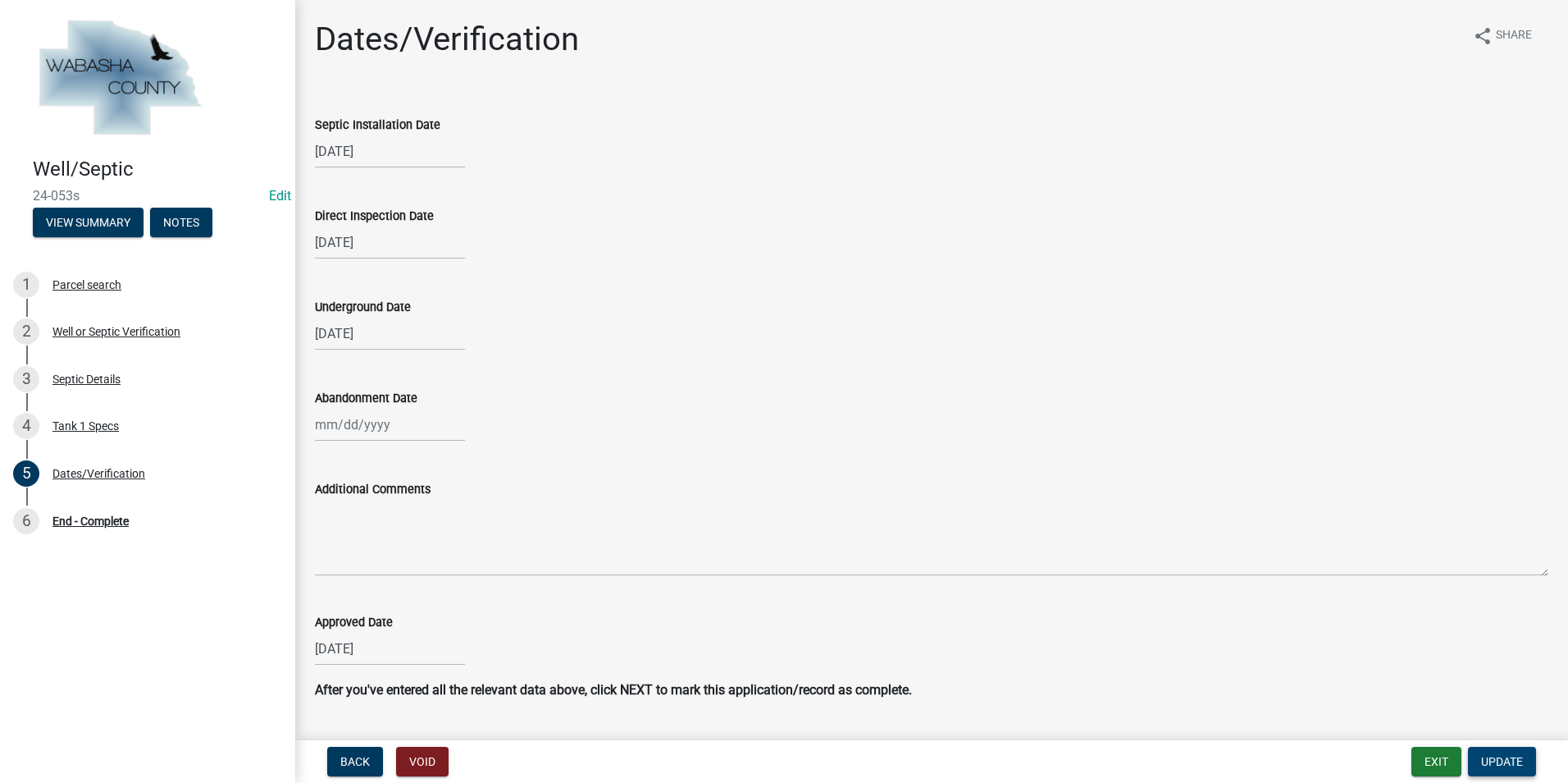
drag, startPoint x: 1503, startPoint y: 765, endPoint x: 1475, endPoint y: 767, distance: 28.1
click at [1502, 764] on span "Update" at bounding box center [1502, 761] width 42 height 13
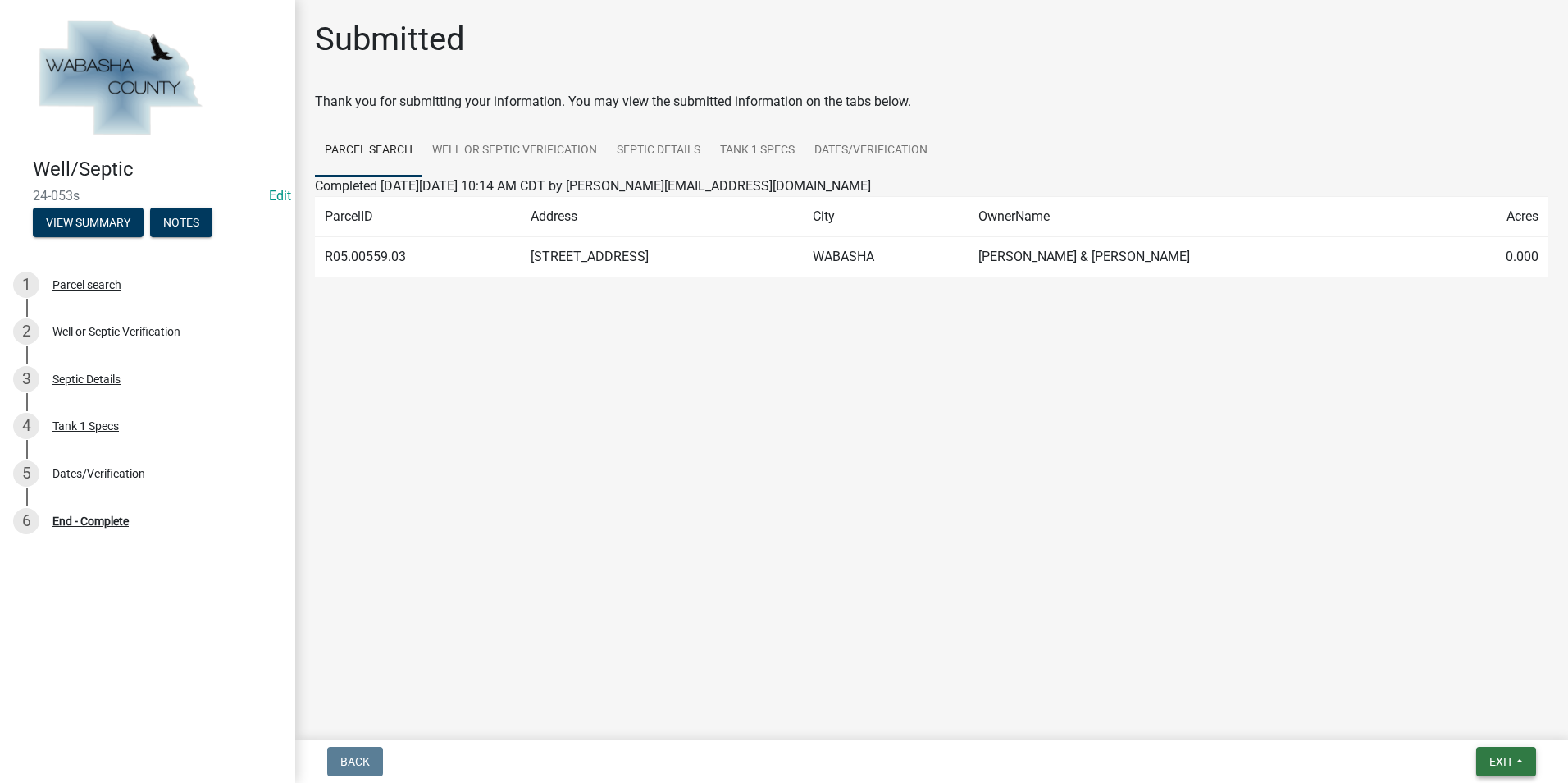
click at [1508, 764] on span "Exit" at bounding box center [1501, 761] width 24 height 13
click at [1460, 715] on button "Save & Exit" at bounding box center [1470, 718] width 132 height 39
